Goal: Information Seeking & Learning: Check status

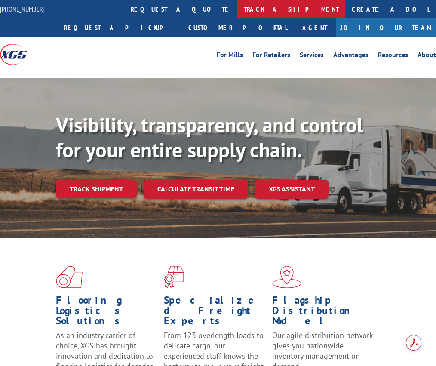
click at [238, 9] on link "track a shipment" at bounding box center [292, 9] width 108 height 19
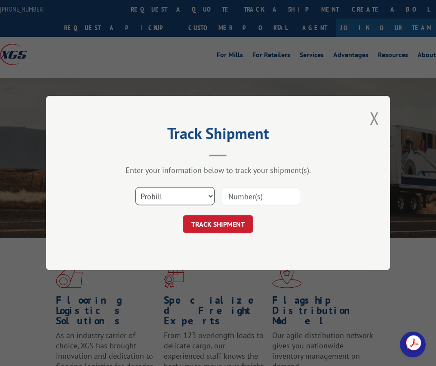
click at [164, 193] on select "Select category... Probill BOL PO" at bounding box center [175, 196] width 79 height 18
select select "bol"
click at [136, 187] on select "Select category... Probill BOL PO" at bounding box center [175, 196] width 79 height 18
drag, startPoint x: 250, startPoint y: 204, endPoint x: 257, endPoint y: 200, distance: 8.5
click at [250, 204] on input at bounding box center [260, 196] width 79 height 18
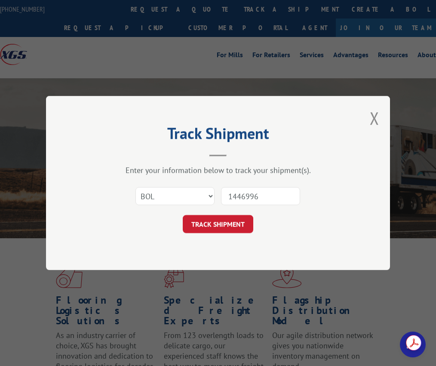
type input "14469962"
click button "TRACK SHIPMENT" at bounding box center [218, 224] width 71 height 18
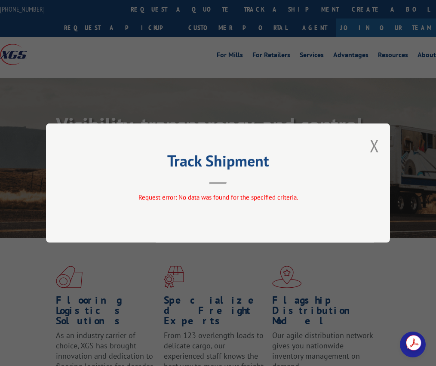
click at [136, 157] on h2 "Track Shipment" at bounding box center [218, 163] width 258 height 16
click at [375, 145] on button "Close modal" at bounding box center [374, 145] width 9 height 23
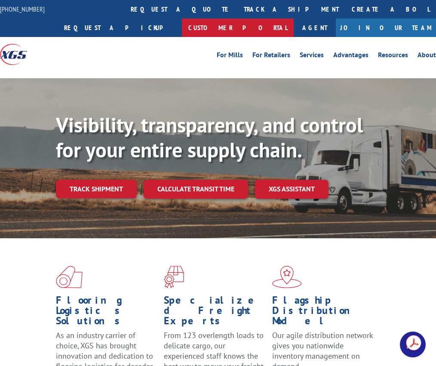
click at [294, 19] on link "Customer Portal" at bounding box center [238, 28] width 112 height 19
